Goal: Information Seeking & Learning: Learn about a topic

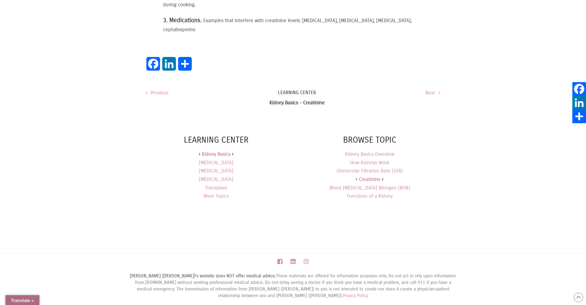
scroll to position [732, 0]
click at [375, 176] on link "Creatinine" at bounding box center [370, 179] width 22 height 6
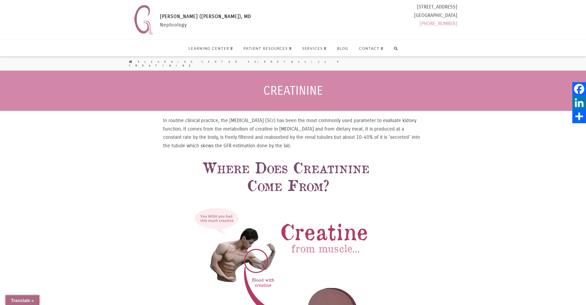
select select "Language Translate Widget"
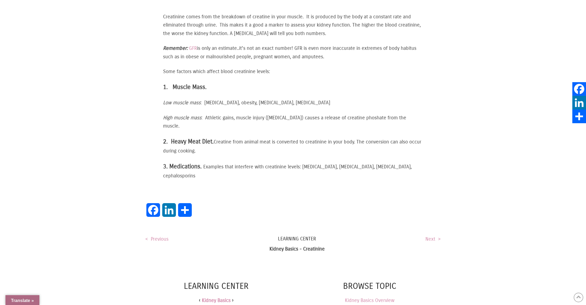
scroll to position [732, 0]
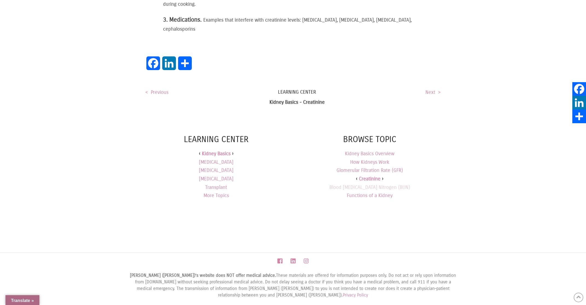
click at [374, 184] on link "Blood [MEDICAL_DATA] Nitrogen (BUN)" at bounding box center [369, 187] width 81 height 6
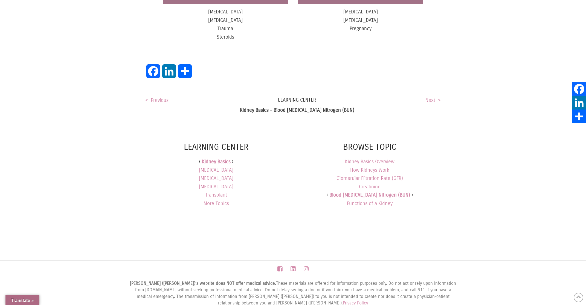
scroll to position [510, 0]
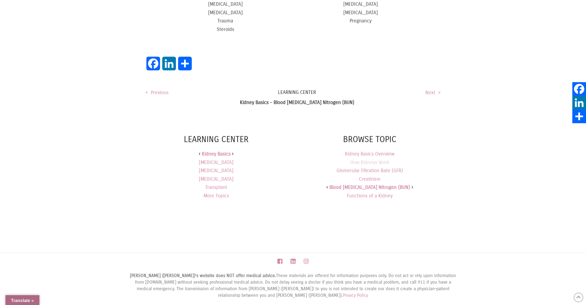
click at [372, 159] on link "How Kidneys Work" at bounding box center [369, 162] width 39 height 6
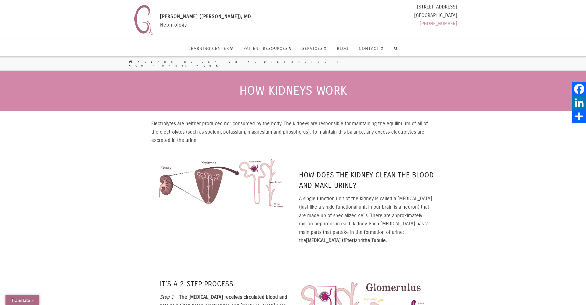
select select "Language Translate Widget"
